Goal: Answer question/provide support

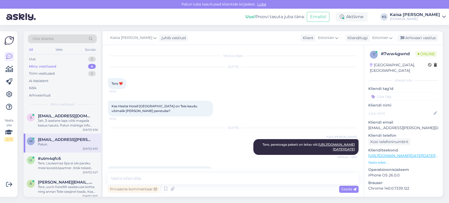
scroll to position [3, 0]
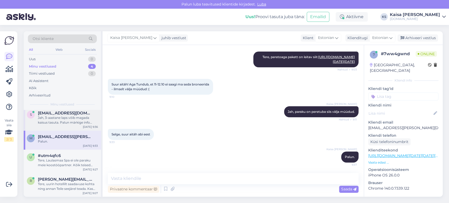
click at [67, 114] on span "[EMAIL_ADDRESS][DOMAIN_NAME]" at bounding box center [65, 113] width 55 height 5
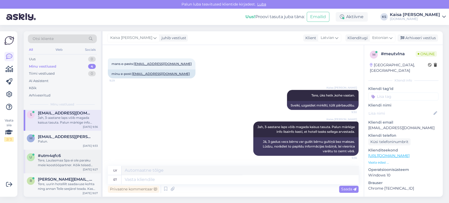
click at [62, 161] on div "Tere, Laulasmaa Spa ei ole paraku meie koostööpartner. Kõik teised pakkumised […" at bounding box center [68, 162] width 60 height 9
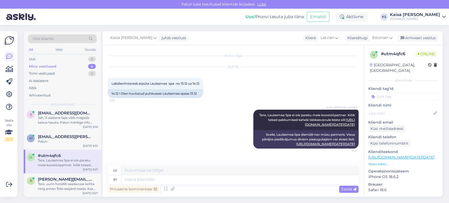
scroll to position [69, 0]
click at [49, 185] on div "Tere, uurin hotellilt saadavuse kohta ning annan Teile seejärel teada. Kas küla…" at bounding box center [68, 186] width 60 height 9
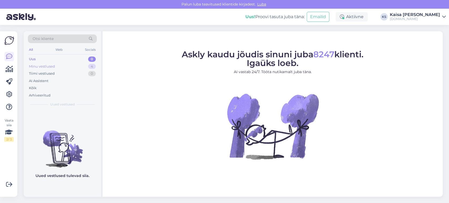
click at [75, 68] on div "Minu vestlused 4" at bounding box center [62, 66] width 69 height 7
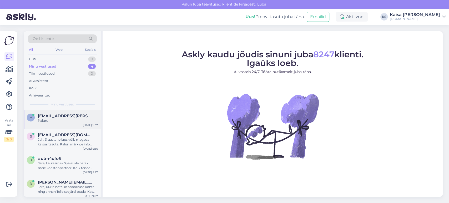
click at [61, 117] on span "[EMAIL_ADDRESS][PERSON_NAME][DOMAIN_NAME]" at bounding box center [65, 116] width 55 height 5
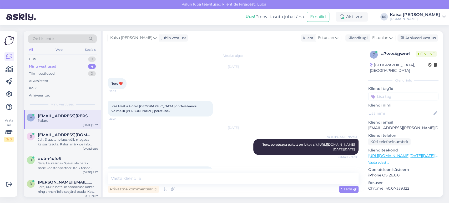
scroll to position [111, 0]
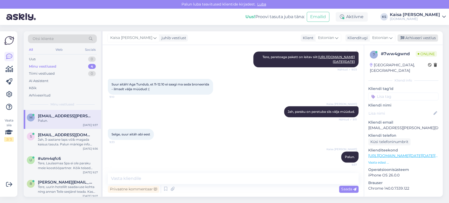
click at [414, 37] on div "Arhiveeri vestlus" at bounding box center [418, 37] width 41 height 7
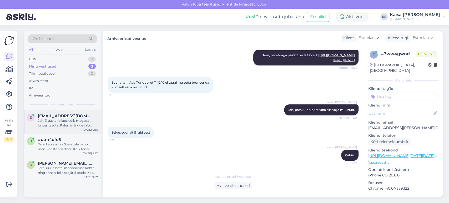
click at [67, 118] on span "[EMAIL_ADDRESS][DOMAIN_NAME]" at bounding box center [65, 116] width 55 height 5
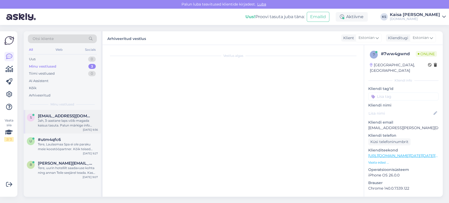
scroll to position [70, 0]
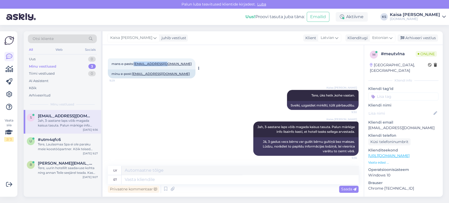
drag, startPoint x: 167, startPoint y: 63, endPoint x: 134, endPoint y: 65, distance: 32.9
click at [134, 65] on div "mans e-pasts: [EMAIL_ADDRESS][DOMAIN_NAME] 9:29" at bounding box center [152, 63] width 88 height 11
copy link "[EMAIL_ADDRESS][DOMAIN_NAME]"
drag, startPoint x: 265, startPoint y: 127, endPoint x: 351, endPoint y: 134, distance: 86.7
click at [351, 134] on div "[PERSON_NAME], 3-aastane laps võib magada kaisus tasuta. Palun märkige info lis…" at bounding box center [305, 130] width 105 height 16
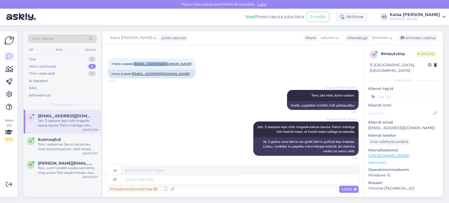
copy span "Jah, 3-aastane laps võib magada kaisus tasuta. Palun märkige info lisainfo kast…"
click at [410, 39] on div "Arhiveeri vestlus" at bounding box center [418, 37] width 41 height 7
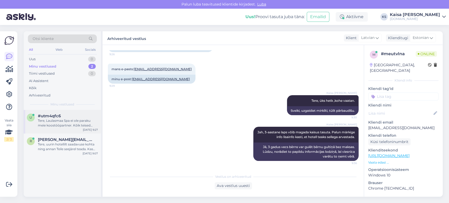
click at [66, 124] on div "Tere, Laulasmaa Spa ei ole paraku meie koostööpartner. Kõik teised pakkumised […" at bounding box center [68, 122] width 60 height 9
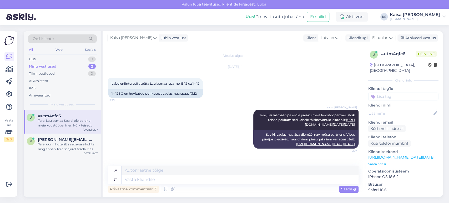
scroll to position [69, 0]
click at [413, 38] on div "Arhiveeri vestlus" at bounding box center [418, 37] width 41 height 7
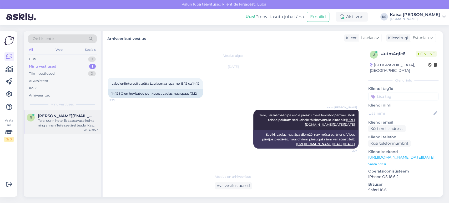
click at [64, 121] on div "Tere, uurin hotellilt saadavuse kohta ning annan Teile seejärel teada. Kas küla…" at bounding box center [68, 122] width 60 height 9
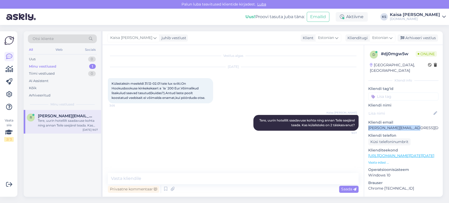
drag, startPoint x: 415, startPoint y: 122, endPoint x: 368, endPoint y: 126, distance: 47.3
click at [368, 126] on div "d # dj0mgw5w Online [GEOGRAPHIC_DATA], [GEOGRAPHIC_DATA] Kliendi info Kliendi t…" at bounding box center [403, 156] width 79 height 222
copy p "[PERSON_NAME][EMAIL_ADDRESS][DOMAIN_NAME]"
click at [380, 160] on p "Vaata edasi ..." at bounding box center [403, 162] width 70 height 5
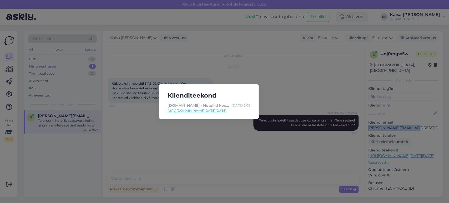
click at [240, 109] on link "[URL][DOMAIN_NAME][DATE][DATE]" at bounding box center [209, 110] width 83 height 5
click at [142, 148] on div "Klienditeekond [DOMAIN_NAME] - Hotellid koos võluvate lisavõimalustega [DATE] 3…" at bounding box center [224, 101] width 449 height 203
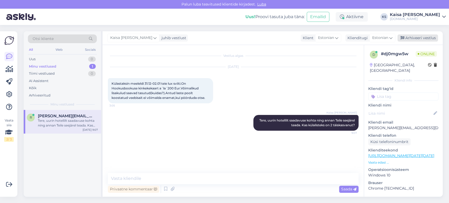
click at [430, 39] on div "Arhiveeri vestlus" at bounding box center [418, 37] width 41 height 7
